Goal: Check status: Check status

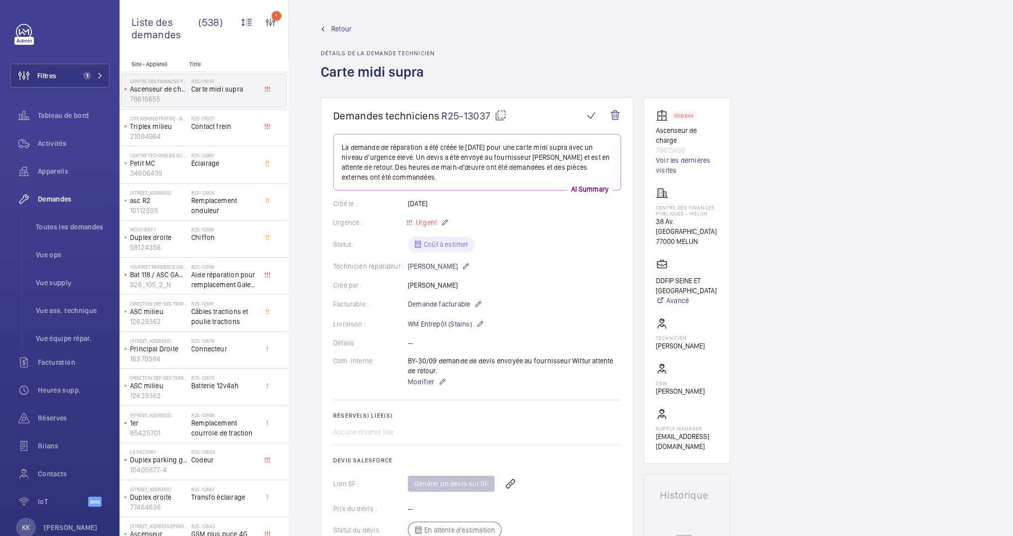
click at [424, 27] on link "Retour" at bounding box center [378, 29] width 114 height 10
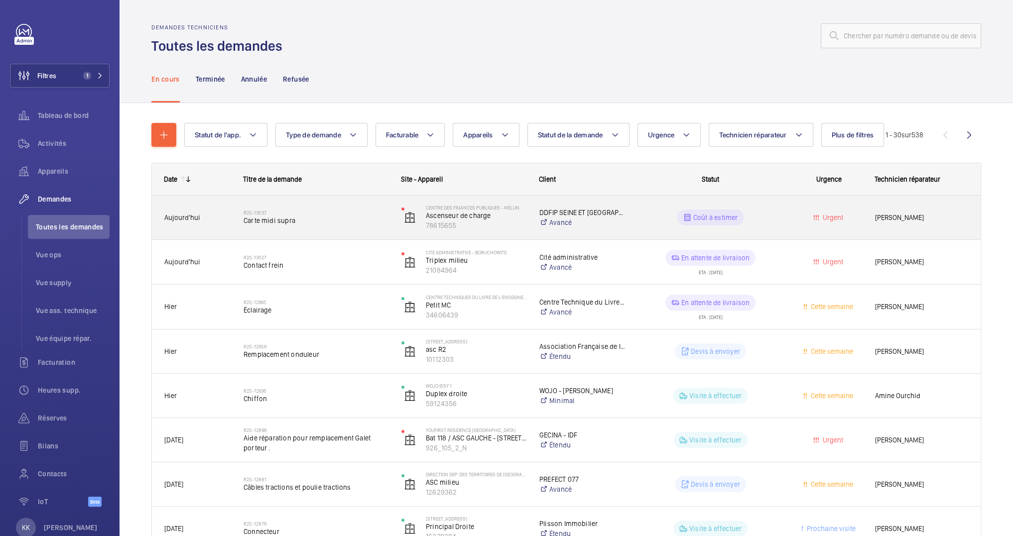
click at [307, 234] on div "R25-13037 Carte midi supra" at bounding box center [310, 217] width 157 height 45
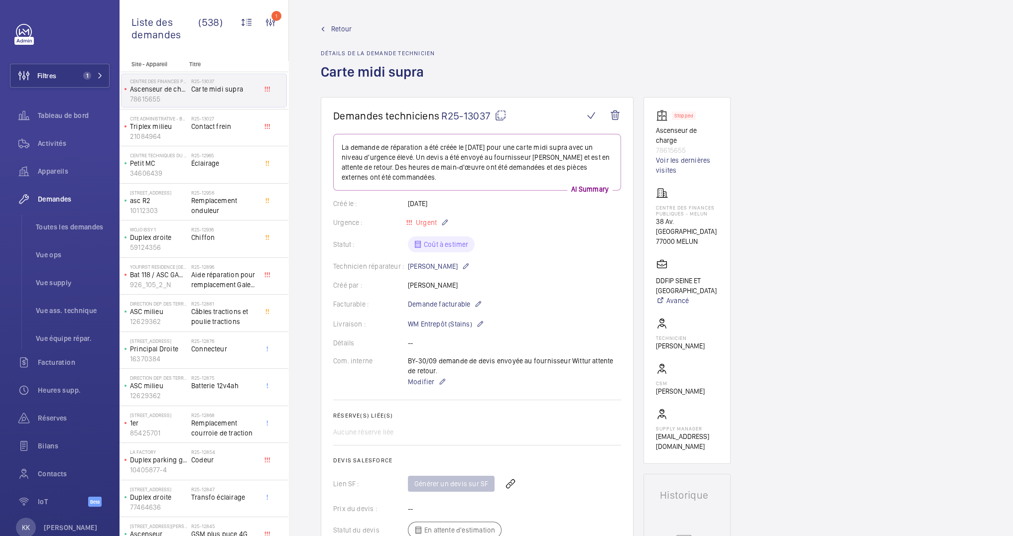
click at [742, 31] on div "Retour Détails de la demande technicien Carte midi supra" at bounding box center [651, 60] width 660 height 73
click at [51, 112] on span "Tableau de bord" at bounding box center [74, 116] width 72 height 10
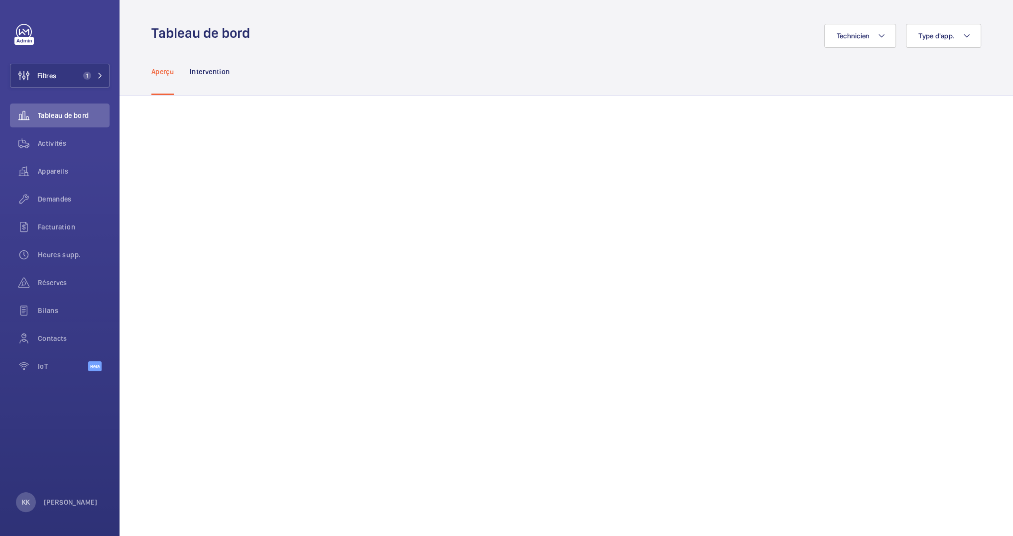
scroll to position [4, 0]
